Goal: Navigation & Orientation: Find specific page/section

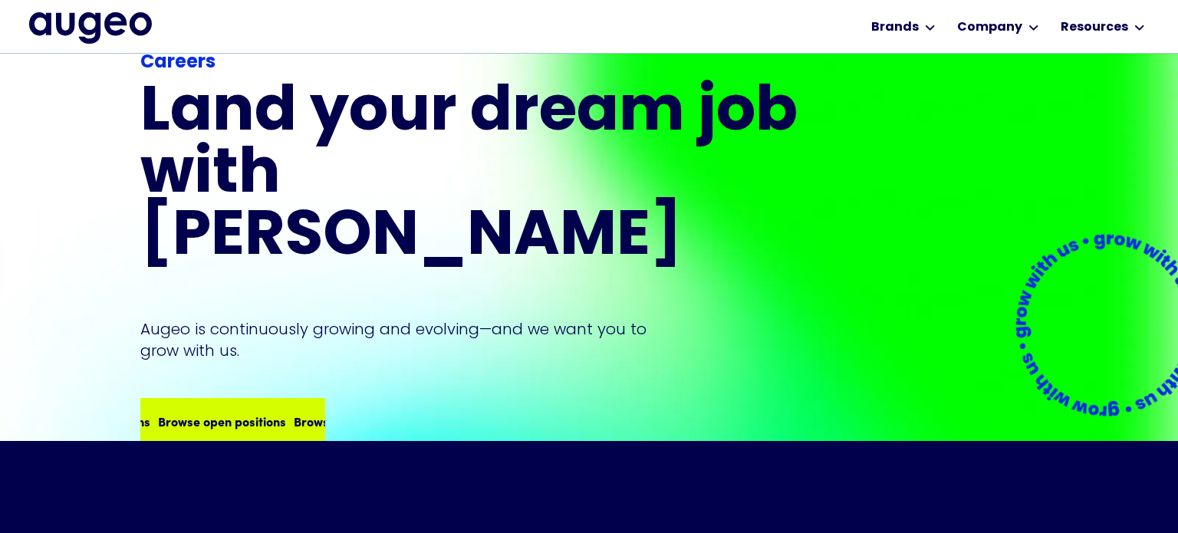
scroll to position [156, 0]
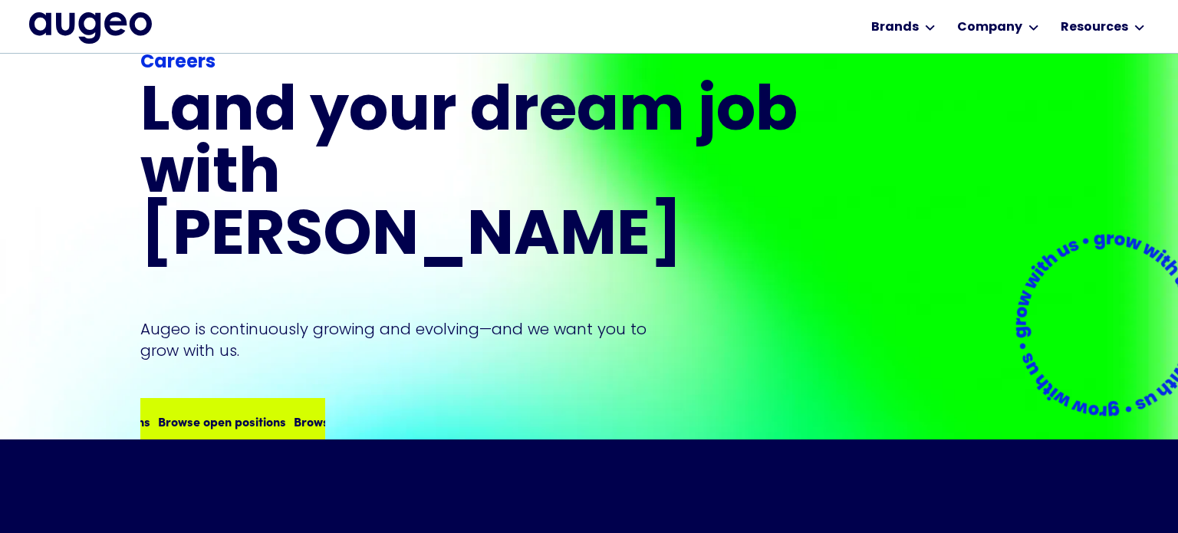
click at [209, 412] on div "Browse open positions" at bounding box center [220, 421] width 128 height 18
